Goal: Go to known website: Access a specific website the user already knows

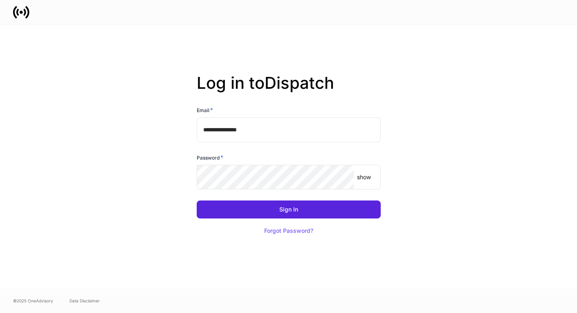
click at [304, 135] on input "**********" at bounding box center [289, 129] width 184 height 25
